Goal: Communication & Community: Answer question/provide support

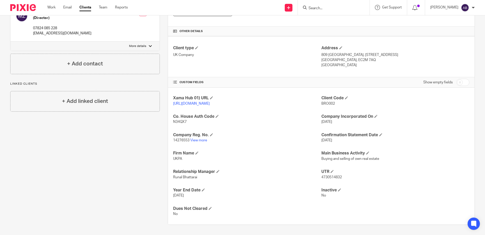
scroll to position [114, 0]
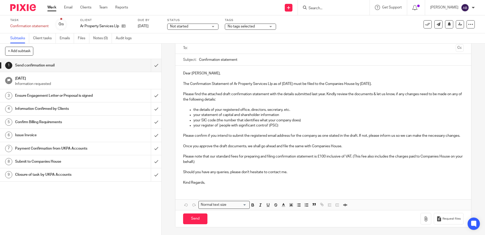
scroll to position [16, 0]
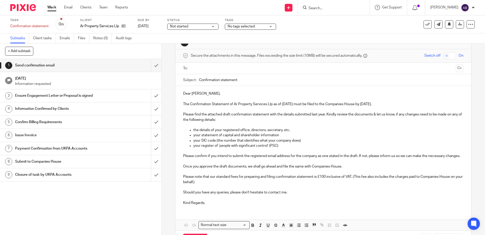
click at [243, 174] on p at bounding box center [323, 171] width 280 height 5
click at [211, 184] on p "Please note that our standard fees for preparing and filing confirmation statem…" at bounding box center [323, 179] width 280 height 10
click at [208, 184] on p "Please note that our standard fees for preparing and filing confirmation statem…" at bounding box center [323, 179] width 280 height 10
click at [347, 169] on p "Once you approve the draft documents, we shall go ahead and file the same with …" at bounding box center [323, 166] width 280 height 5
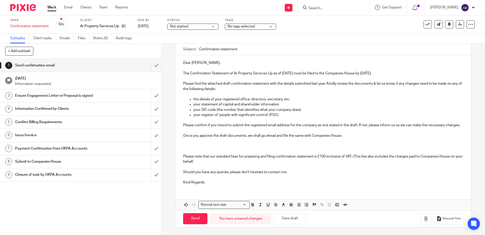
scroll to position [52, 0]
click at [423, 217] on icon "button" at bounding box center [425, 218] width 5 height 5
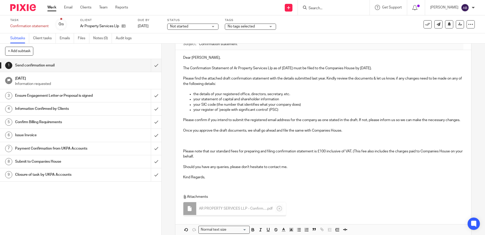
click at [185, 138] on p at bounding box center [323, 135] width 280 height 5
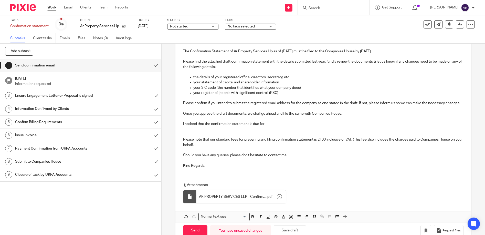
scroll to position [77, 0]
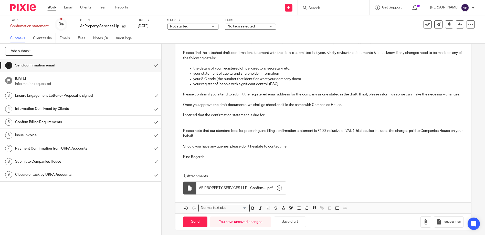
click at [267, 118] on p "I noticed that the confirmation statement is due for" at bounding box center [323, 114] width 280 height 5
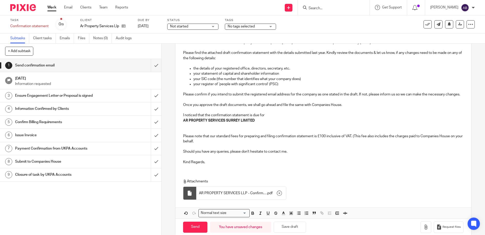
click at [183, 122] on strong "AR PROPERTY SERVICES SURREY LIMITED" at bounding box center [219, 121] width 72 height 4
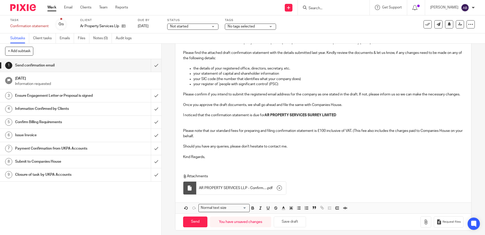
click at [346, 118] on p "I noticed that the confirmation statement is due for AR PROPERTY SERVICES SURRE…" at bounding box center [323, 114] width 280 height 5
drag, startPoint x: 354, startPoint y: 121, endPoint x: 336, endPoint y: 120, distance: 18.0
click at [336, 117] on strong "AR PROPERTY SERVICES SURREY LIMITED tomorrow." at bounding box center [307, 115] width 85 height 4
click at [347, 123] on p at bounding box center [323, 120] width 280 height 5
click at [336, 118] on p "I noticed that the confirmation statement is due for AR PROPERTY SERVICES SURRE…" at bounding box center [323, 114] width 280 height 5
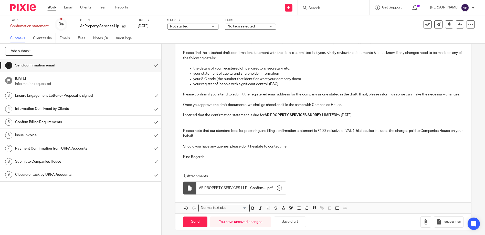
click at [368, 118] on p "I noticed that the confirmation statement is due for AR PROPERTY SERVICES SURRE…" at bounding box center [323, 114] width 280 height 5
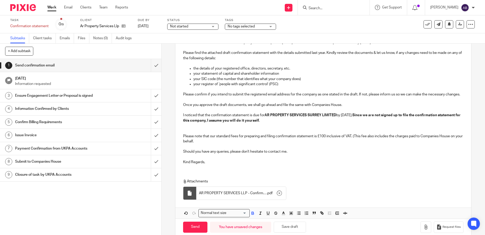
drag, startPoint x: 358, startPoint y: 120, endPoint x: 363, endPoint y: 124, distance: 6.0
click at [363, 123] on p "I noticed that the confirmation statement is due for AR PROPERTY SERVICES SURRE…" at bounding box center [323, 117] width 280 height 10
drag, startPoint x: 295, startPoint y: 128, endPoint x: 292, endPoint y: 128, distance: 2.9
click at [295, 123] on p "I noticed that the confirmation statement is due for AR PROPERTY SERVICES SURRE…" at bounding box center [323, 117] width 280 height 10
click at [284, 123] on p "I noticed that the confirmation statement is due for AR PROPERTY SERVICES SURRE…" at bounding box center [323, 117] width 280 height 10
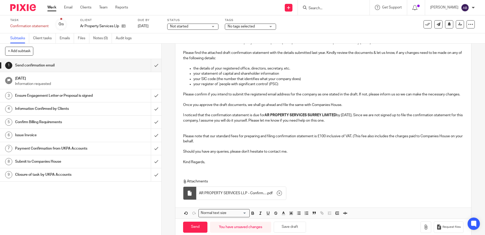
click at [324, 133] on p at bounding box center [323, 130] width 280 height 5
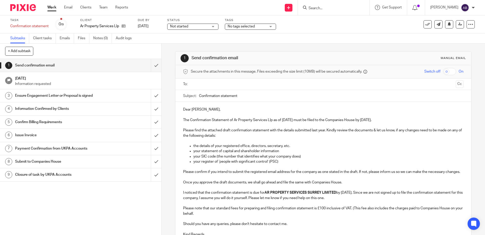
scroll to position [86, 0]
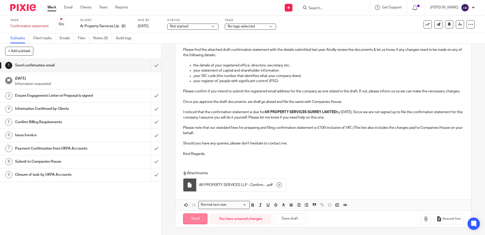
click at [199, 218] on input "Send" at bounding box center [195, 218] width 24 height 11
click at [191, 218] on input "Send" at bounding box center [195, 218] width 24 height 11
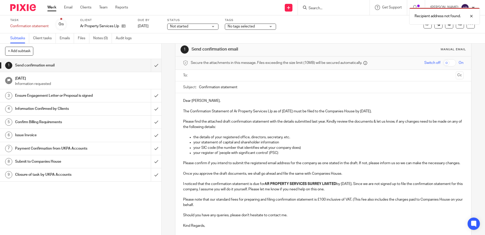
scroll to position [0, 0]
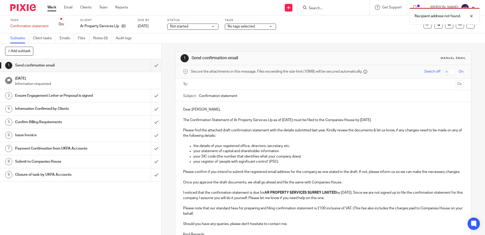
click at [196, 84] on input "text" at bounding box center [323, 84] width 261 height 6
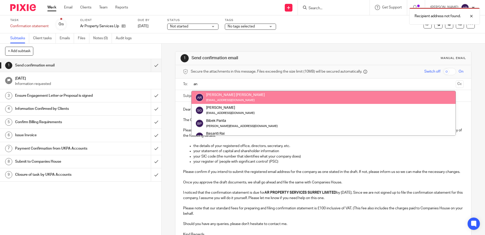
type input "an"
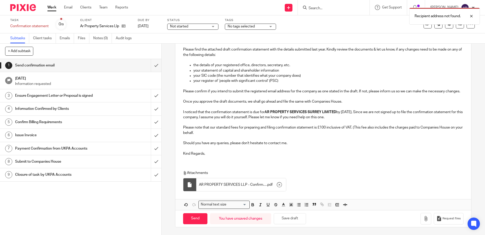
scroll to position [87, 0]
click at [192, 220] on input "Send" at bounding box center [195, 218] width 24 height 11
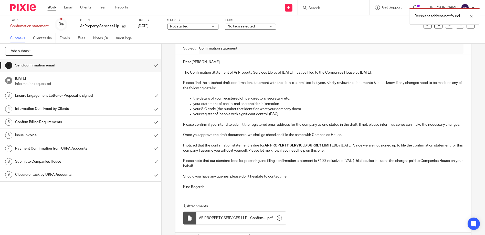
scroll to position [0, 0]
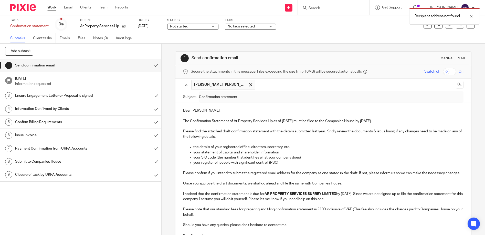
type input "Sent"
click at [279, 111] on p "Dear Andrew," at bounding box center [323, 110] width 280 height 5
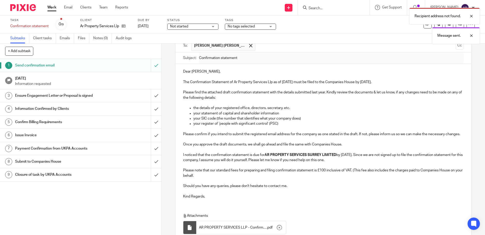
scroll to position [87, 0]
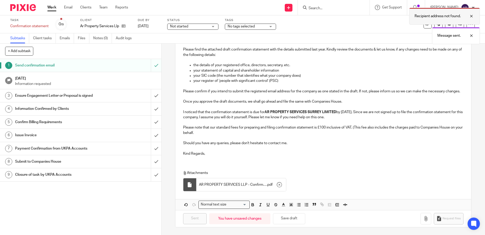
click at [472, 16] on div at bounding box center [468, 16] width 14 height 6
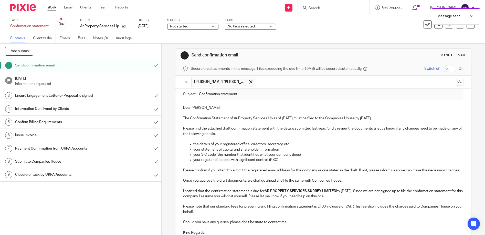
scroll to position [0, 0]
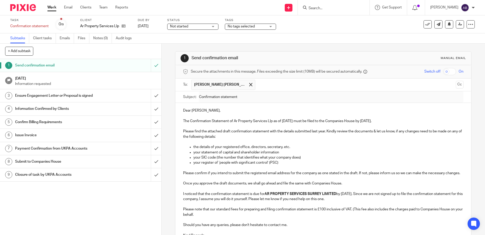
click at [51, 8] on link "Work" at bounding box center [51, 7] width 9 height 5
